Goal: Task Accomplishment & Management: Complete application form

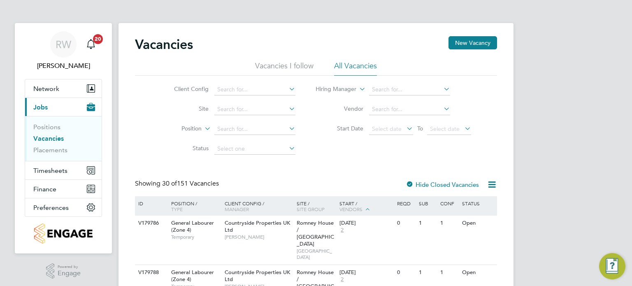
click at [50, 137] on link "Vacancies" at bounding box center [48, 139] width 30 height 8
click at [247, 85] on input at bounding box center [254, 90] width 81 height 12
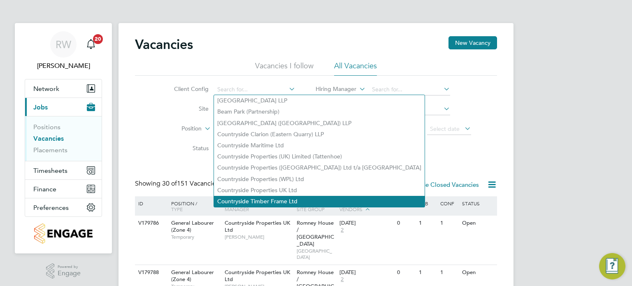
click at [266, 196] on li "Countryside Timber Frame Ltd" at bounding box center [319, 201] width 211 height 11
type input "Countryside Timber Frame Ltd"
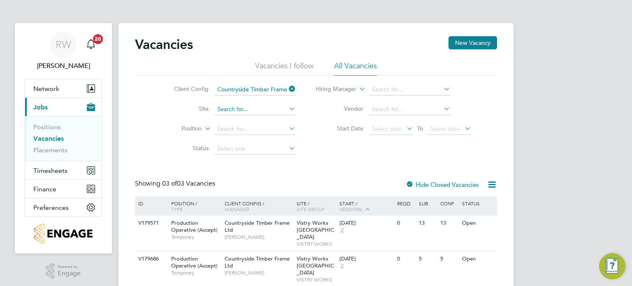
click at [245, 112] on input at bounding box center [254, 110] width 81 height 12
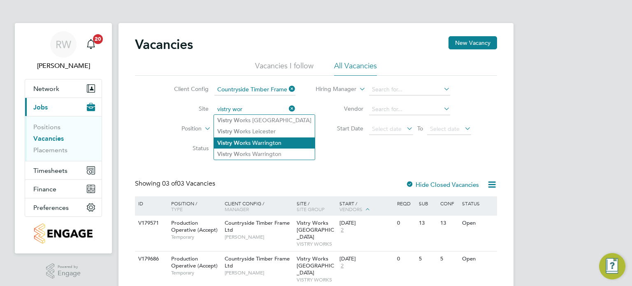
click at [257, 139] on li "Vistry Wor ks Warrington" at bounding box center [264, 142] width 101 height 11
type input "Vistry Works [GEOGRAPHIC_DATA]"
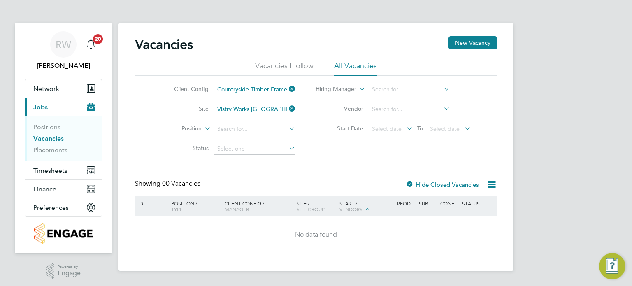
click at [416, 184] on label "Hide Closed Vacancies" at bounding box center [442, 185] width 73 height 8
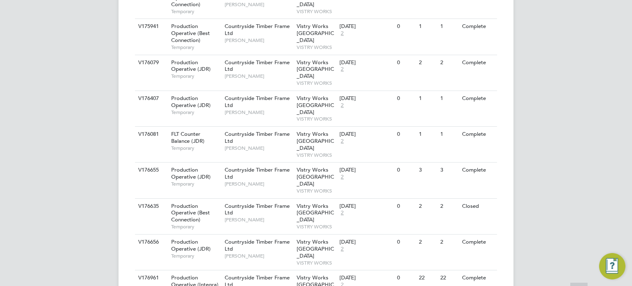
scroll to position [901, 0]
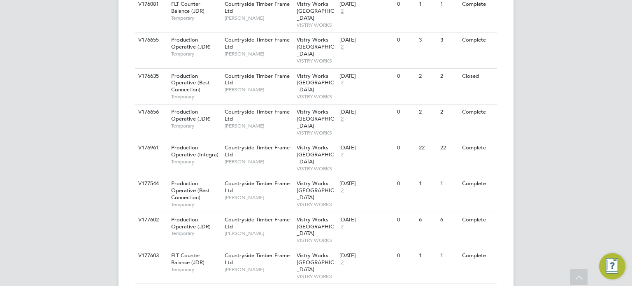
click at [307, 252] on span "Vistry Works [GEOGRAPHIC_DATA]" at bounding box center [315, 262] width 37 height 21
click at [270, 194] on span "[PERSON_NAME]" at bounding box center [259, 197] width 68 height 7
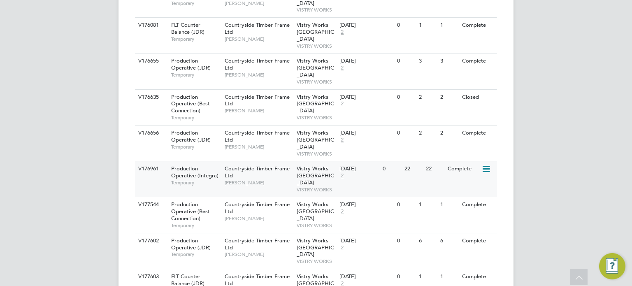
scroll to position [880, 0]
click at [273, 162] on div "Countryside Timber Frame Ltd James Davies" at bounding box center [259, 176] width 72 height 28
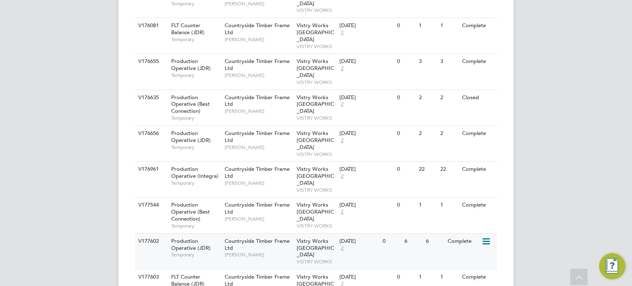
click at [260, 237] on span "Countryside Timber Frame Ltd" at bounding box center [257, 244] width 65 height 14
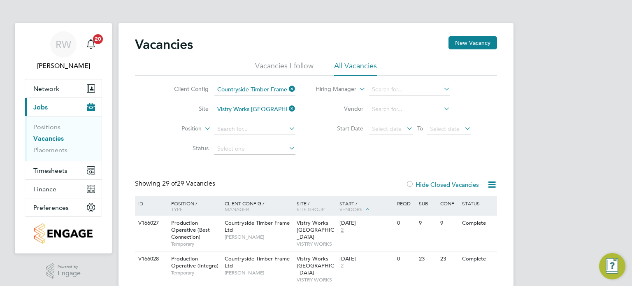
scroll to position [243, 0]
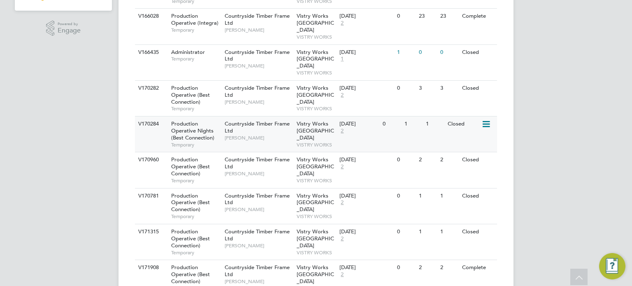
click at [239, 135] on span "[PERSON_NAME]" at bounding box center [259, 138] width 68 height 7
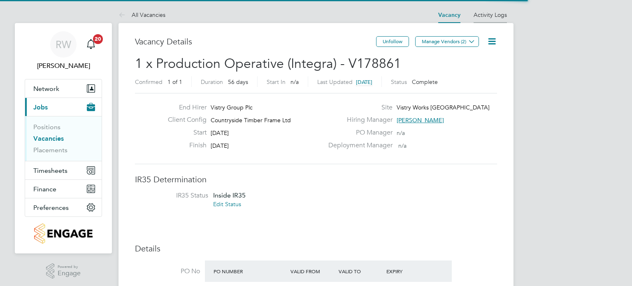
click at [485, 12] on link "Activity Logs" at bounding box center [490, 14] width 33 height 7
click at [495, 7] on li "Activity Logs" at bounding box center [490, 15] width 33 height 16
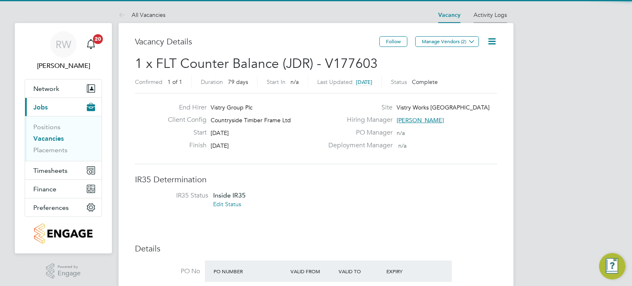
click at [489, 16] on link "Activity Logs" at bounding box center [490, 14] width 33 height 7
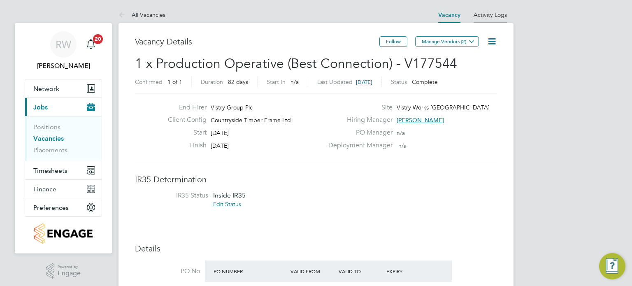
click at [486, 14] on link "Activity Logs" at bounding box center [490, 14] width 33 height 7
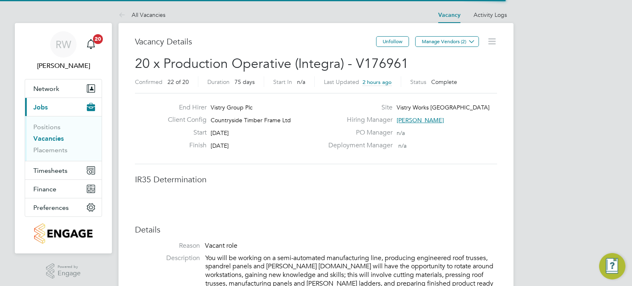
click at [492, 42] on icon at bounding box center [492, 41] width 10 height 10
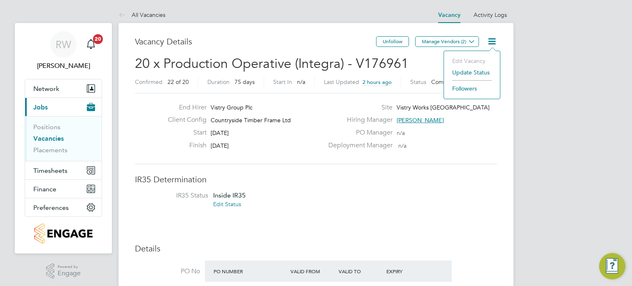
click at [492, 42] on icon at bounding box center [492, 41] width 10 height 10
click at [487, 14] on link "Activity Logs" at bounding box center [490, 14] width 33 height 7
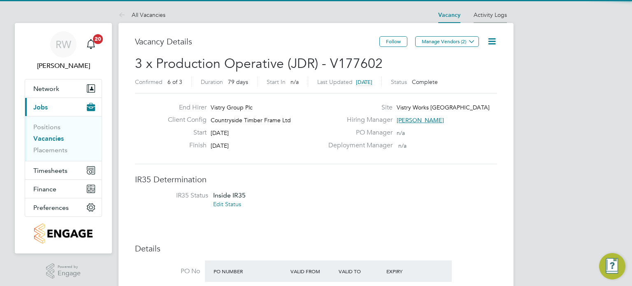
click at [495, 15] on link "Activity Logs" at bounding box center [490, 14] width 33 height 7
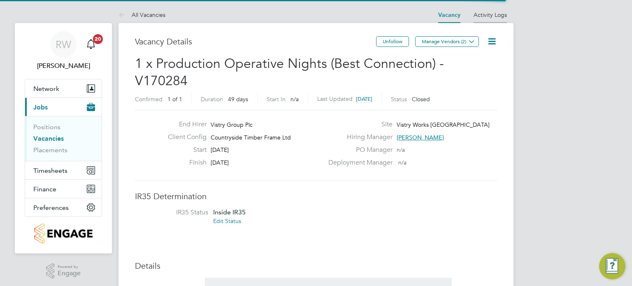
click at [501, 19] on li "Activity Logs" at bounding box center [490, 15] width 33 height 16
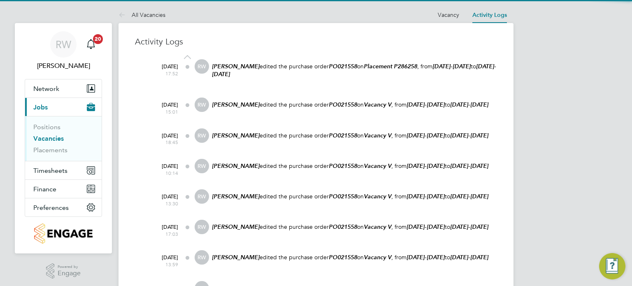
scroll to position [184, 0]
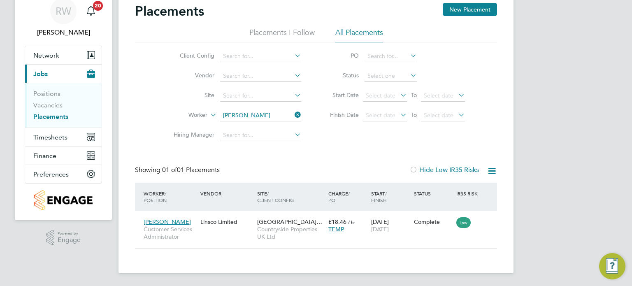
scroll to position [8, 39]
click at [52, 134] on span "Timesheets" at bounding box center [50, 137] width 34 height 8
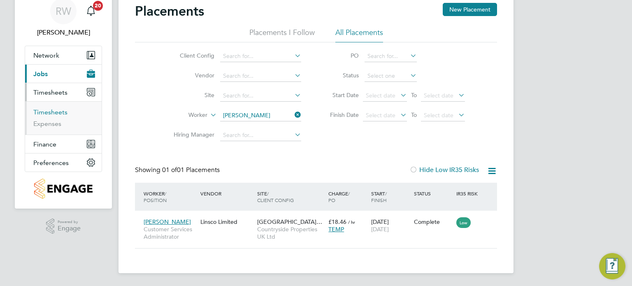
click at [56, 113] on link "Timesheets" at bounding box center [50, 112] width 34 height 8
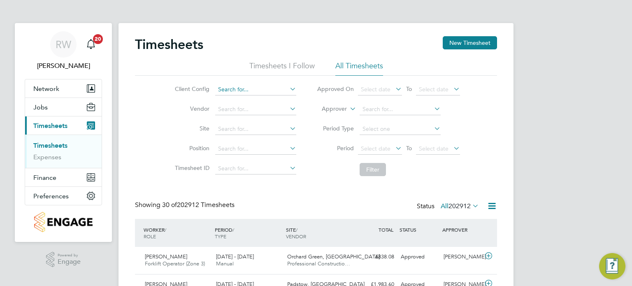
click at [242, 91] on input at bounding box center [255, 90] width 81 height 12
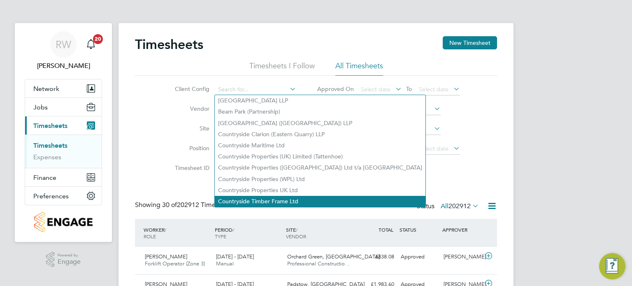
click at [262, 198] on li "Countryside Timber Frame Ltd" at bounding box center [320, 201] width 211 height 11
type input "Countryside Timber Frame Ltd"
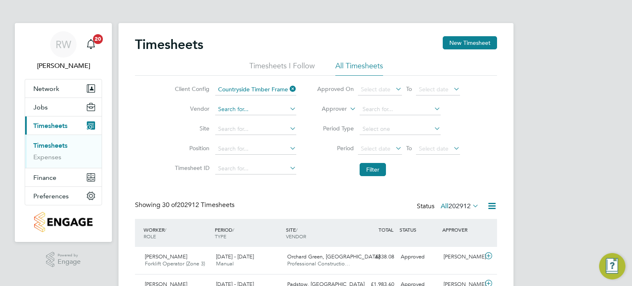
click at [235, 105] on input at bounding box center [255, 110] width 81 height 12
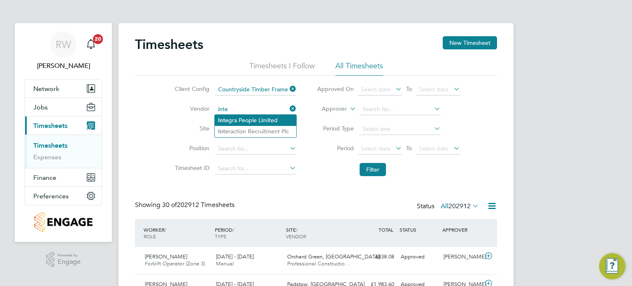
click at [237, 116] on li "Inte gra People Limited" at bounding box center [255, 120] width 81 height 11
type input "Integra People Limited"
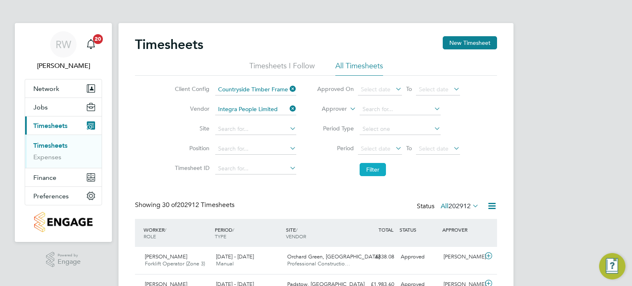
click at [374, 169] on button "Filter" at bounding box center [373, 169] width 26 height 13
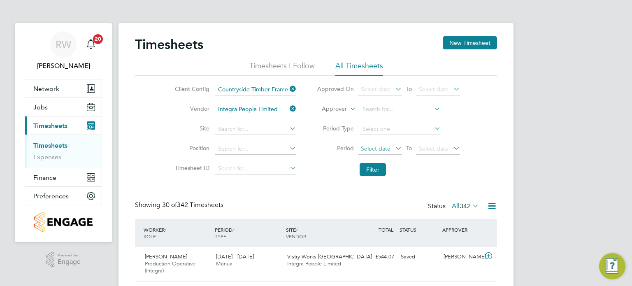
click at [375, 147] on span "Select date" at bounding box center [376, 148] width 30 height 7
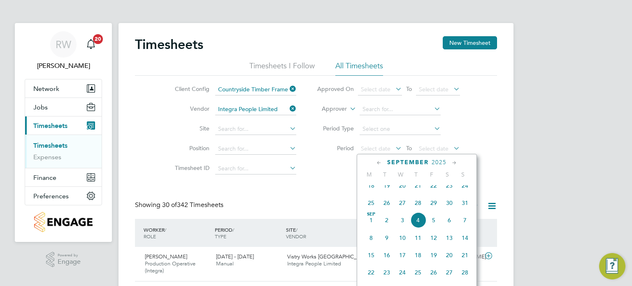
click at [372, 193] on span "18" at bounding box center [371, 186] width 16 height 16
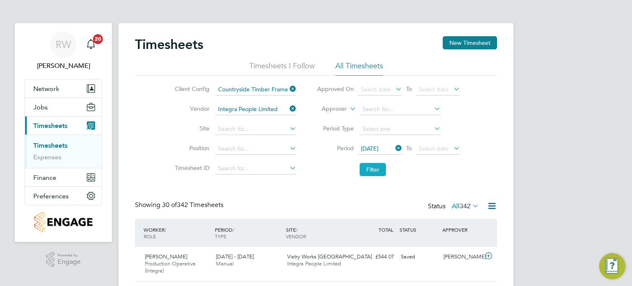
click at [376, 170] on button "Filter" at bounding box center [373, 169] width 26 height 13
click at [44, 109] on span "Jobs" at bounding box center [40, 107] width 14 height 8
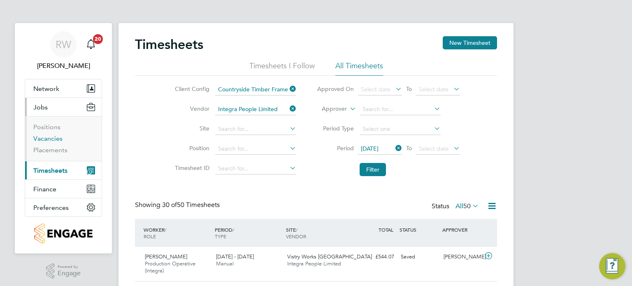
click at [44, 139] on link "Vacancies" at bounding box center [47, 139] width 29 height 8
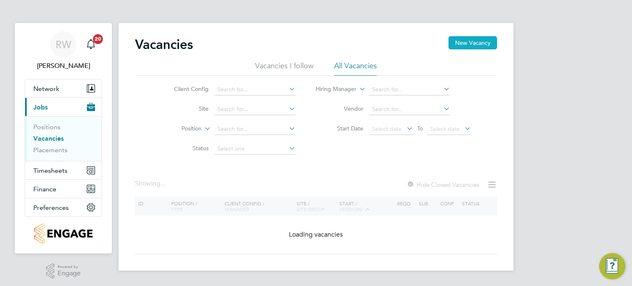
click at [469, 46] on button "New Vacancy" at bounding box center [472, 42] width 49 height 13
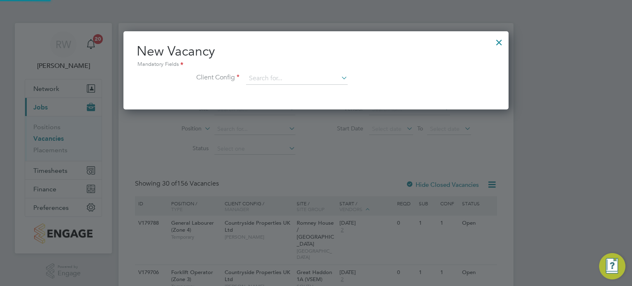
scroll to position [78, 386]
click at [286, 79] on input at bounding box center [297, 78] width 102 height 12
click at [298, 185] on li "Countryside Timber Frame Ltd" at bounding box center [351, 190] width 211 height 11
type input "Countryside Timber Frame Ltd"
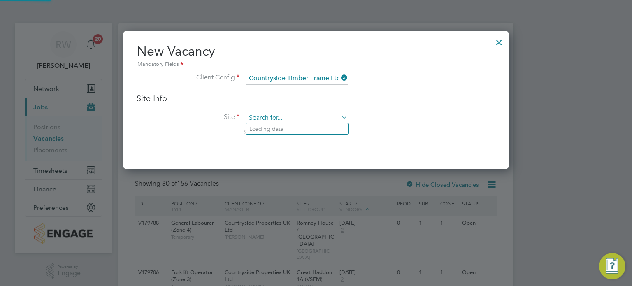
click at [275, 119] on input at bounding box center [297, 118] width 102 height 12
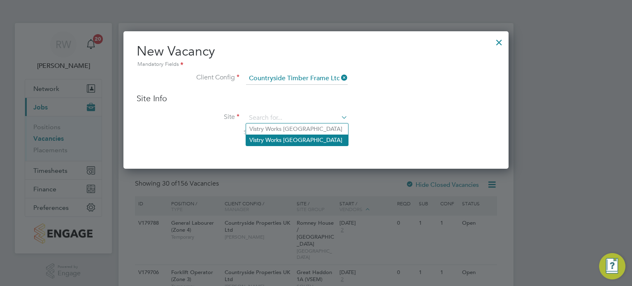
click at [278, 144] on li "Vistry Works Warrington" at bounding box center [297, 140] width 102 height 11
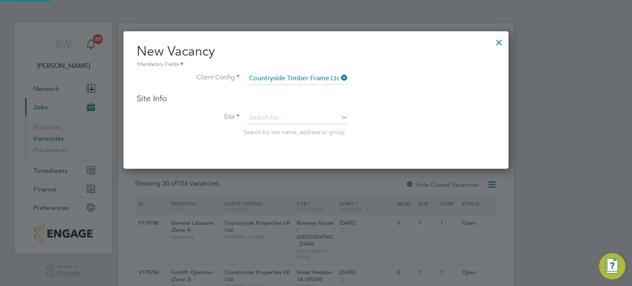
type input "Vistry Works Warrington"
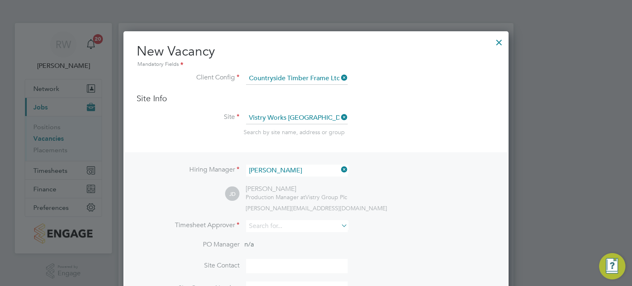
scroll to position [70, 0]
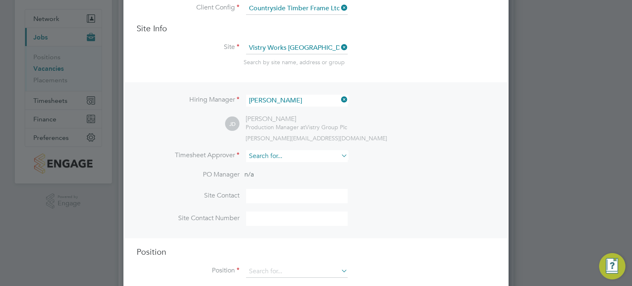
click at [267, 156] on input at bounding box center [297, 156] width 102 height 12
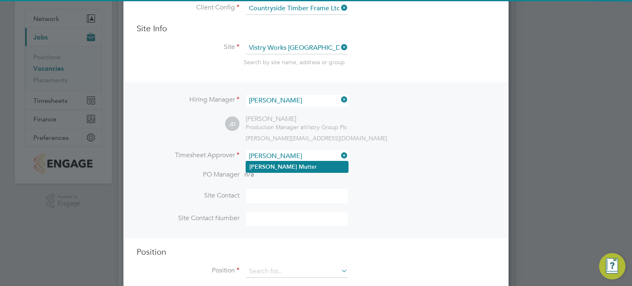
click at [299, 166] on b "Mu" at bounding box center [303, 166] width 9 height 7
type input "[PERSON_NAME]"
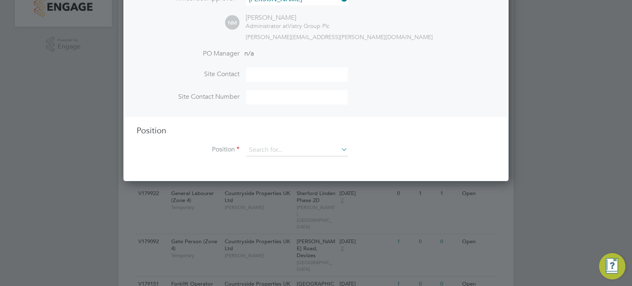
scroll to position [228, 0]
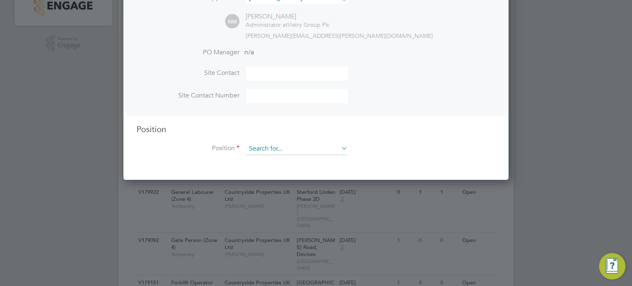
click at [291, 146] on input at bounding box center [297, 149] width 102 height 12
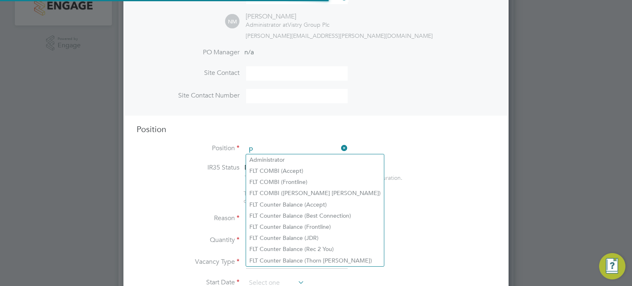
scroll to position [1178, 386]
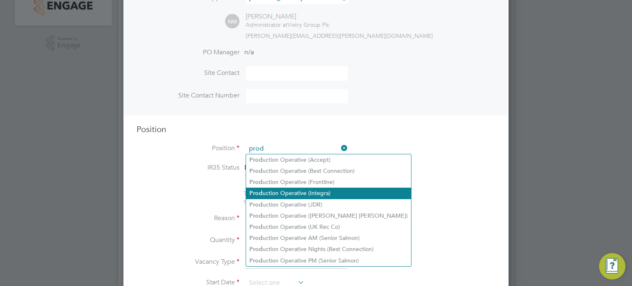
click at [290, 192] on li "Prod uction Operative (Integra)" at bounding box center [328, 193] width 165 height 11
type input "Production Operative (Integra)"
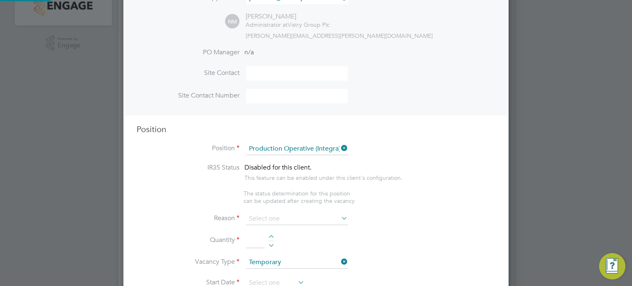
type textarea "You will be working on a semi-automated manufacturing line, producing engineere…"
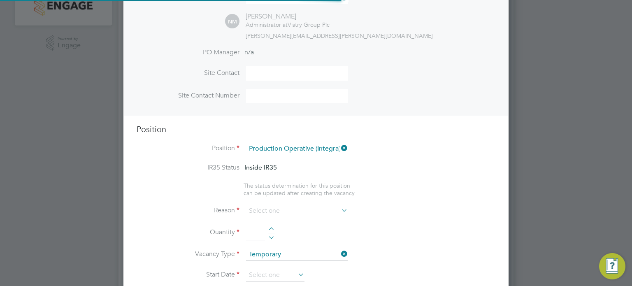
scroll to position [24, 43]
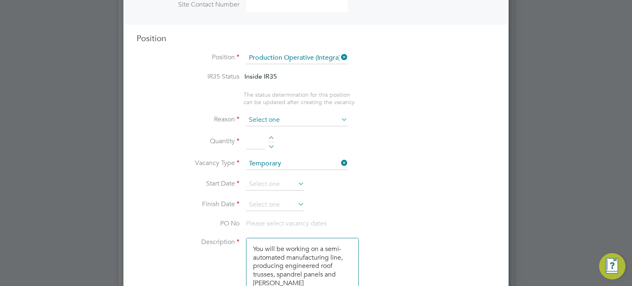
click at [312, 118] on input at bounding box center [297, 120] width 102 height 12
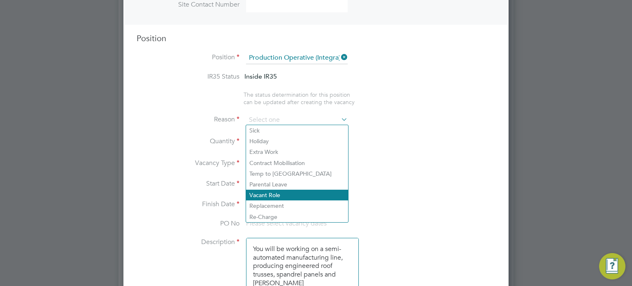
click at [280, 195] on li "Vacant Role" at bounding box center [297, 195] width 102 height 11
type input "Vacant Role"
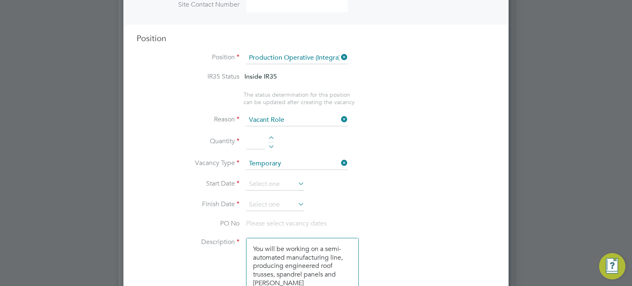
click at [271, 135] on li "Quantity" at bounding box center [316, 146] width 359 height 23
click at [271, 136] on div at bounding box center [271, 139] width 7 height 6
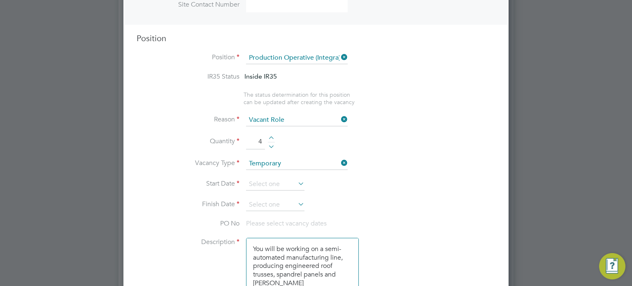
click at [271, 136] on div at bounding box center [271, 139] width 7 height 6
type input "5"
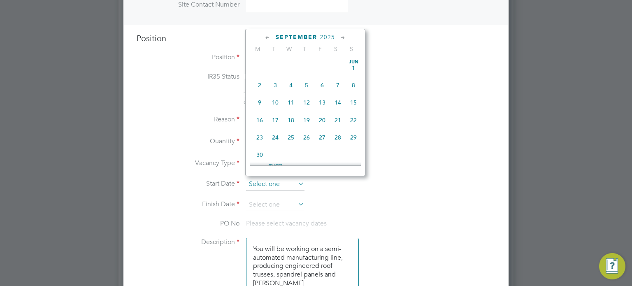
click at [262, 181] on input at bounding box center [275, 184] width 58 height 12
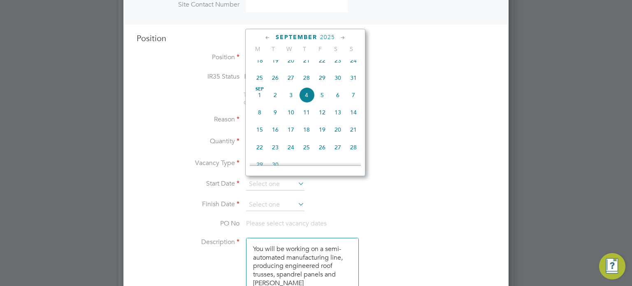
click at [259, 103] on span "Sep 1" at bounding box center [260, 95] width 16 height 16
type input "01 Sep 2025"
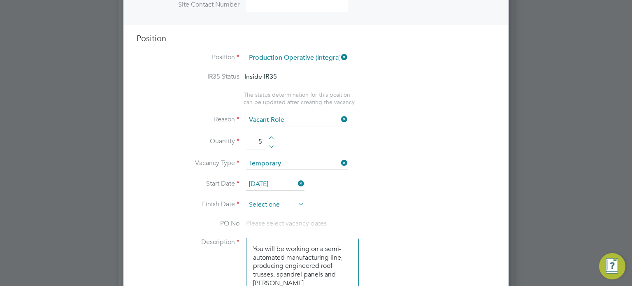
click at [286, 199] on input at bounding box center [275, 205] width 58 height 12
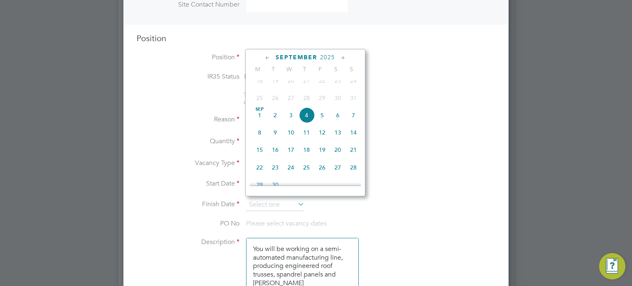
click at [342, 56] on icon at bounding box center [343, 57] width 8 height 9
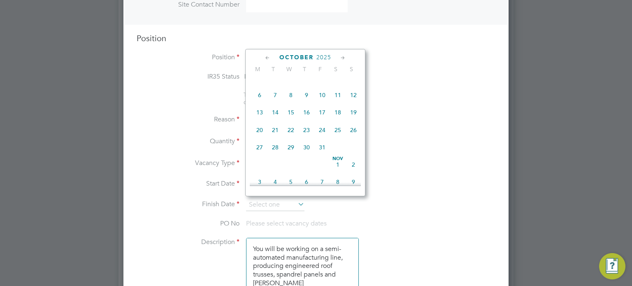
click at [358, 86] on span "5" at bounding box center [354, 78] width 16 height 16
type input "05 Oct 2025"
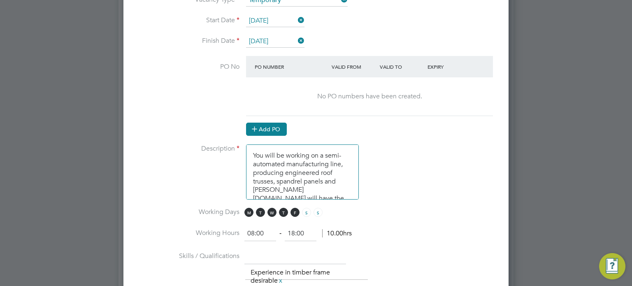
click at [278, 128] on button "Add PO" at bounding box center [266, 129] width 41 height 13
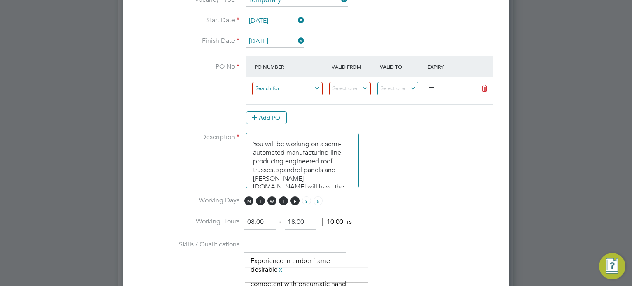
click at [282, 88] on input at bounding box center [287, 89] width 70 height 14
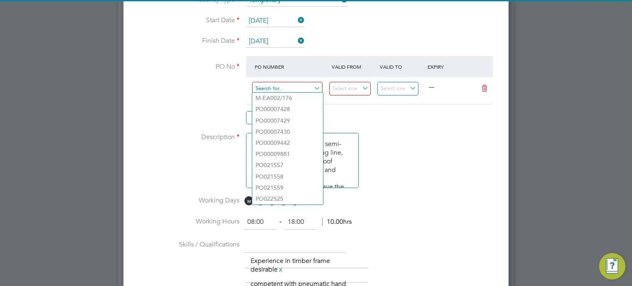
paste input "PO022527"
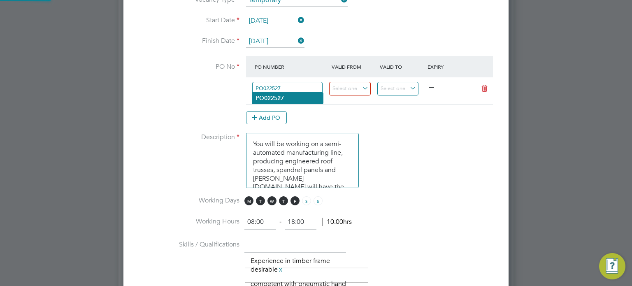
type input "PO022527"
click at [285, 95] on li "PO022527" at bounding box center [287, 98] width 71 height 11
type input "07 Jul 2025"
type input "05 Oct 2025"
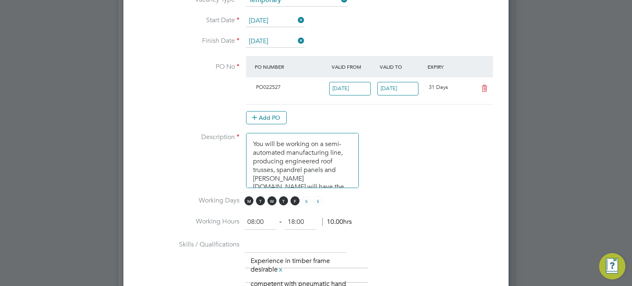
click at [413, 171] on li "Description You will be working on a semi-automated manufacturing line, produci…" at bounding box center [316, 164] width 359 height 63
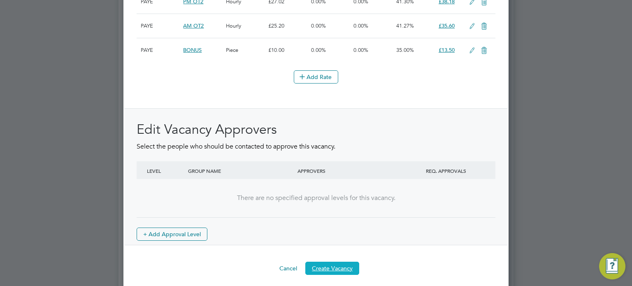
click at [332, 262] on button "Create Vacancy" at bounding box center [332, 268] width 54 height 13
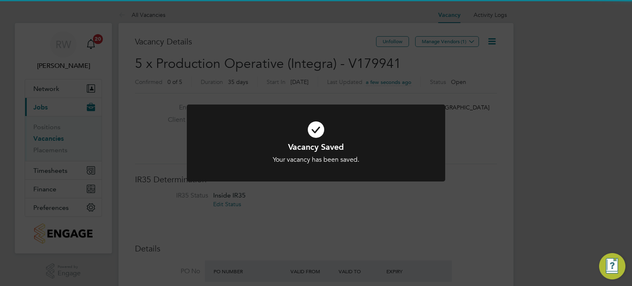
click at [517, 163] on div "Vacancy Saved Your vacancy has been saved. Cancel Okay" at bounding box center [316, 143] width 632 height 286
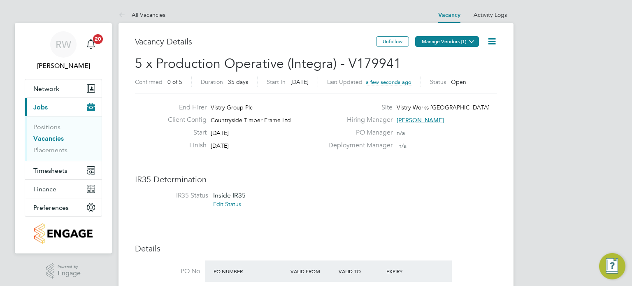
click at [466, 39] on button "Manage Vendors (1)" at bounding box center [447, 41] width 64 height 11
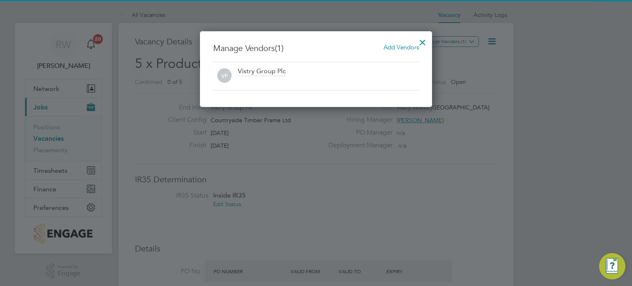
click at [396, 46] on span "Add Vendors" at bounding box center [400, 47] width 35 height 8
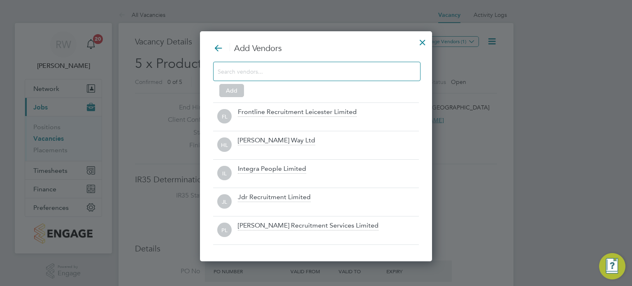
click at [312, 72] on input at bounding box center [310, 71] width 185 height 11
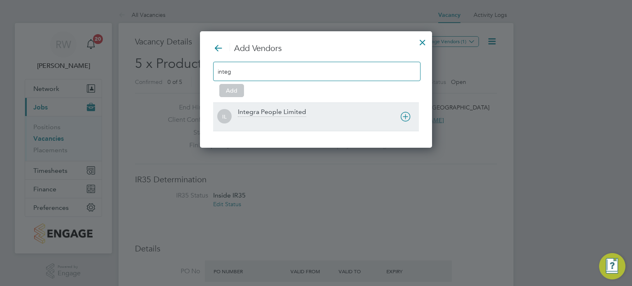
type input "integ"
click at [293, 110] on div "Integra People Limited" at bounding box center [272, 112] width 68 height 9
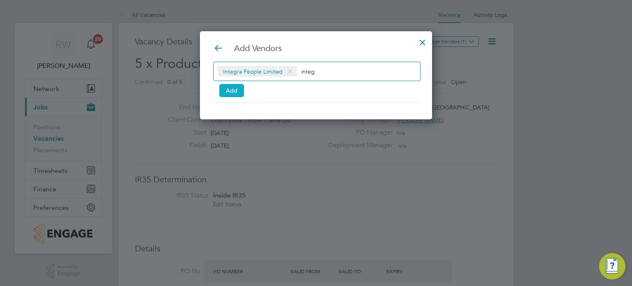
click at [235, 86] on button "Add" at bounding box center [231, 90] width 25 height 13
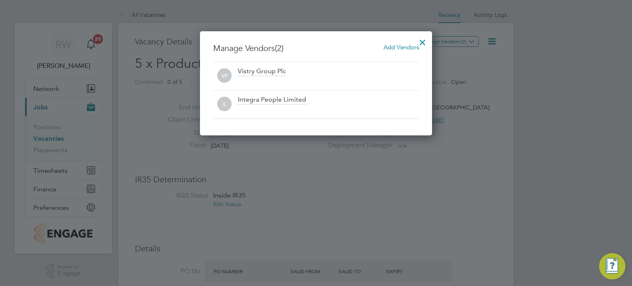
click at [425, 35] on div at bounding box center [422, 40] width 15 height 15
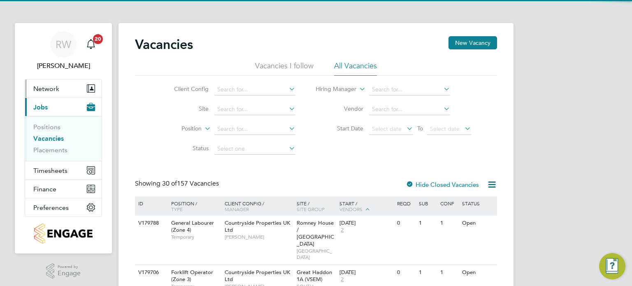
click at [48, 85] on span "Network" at bounding box center [46, 89] width 26 height 8
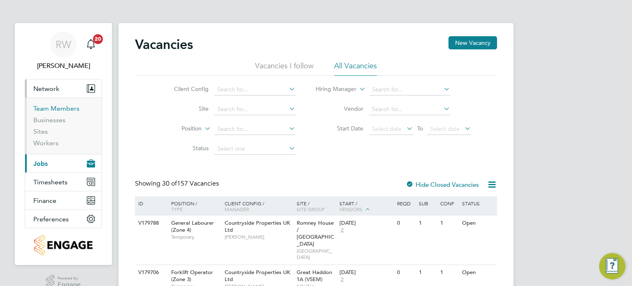
click at [56, 106] on link "Team Members" at bounding box center [56, 109] width 46 height 8
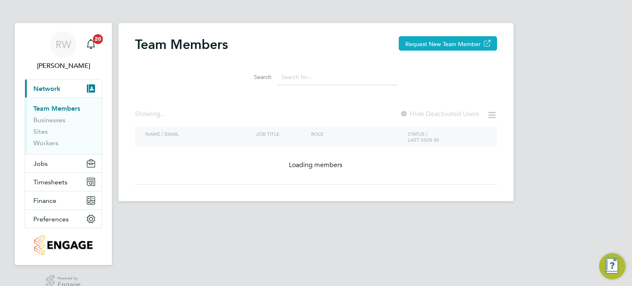
click at [448, 40] on button "Request New Team Member" at bounding box center [448, 43] width 98 height 14
